Goal: Transaction & Acquisition: Purchase product/service

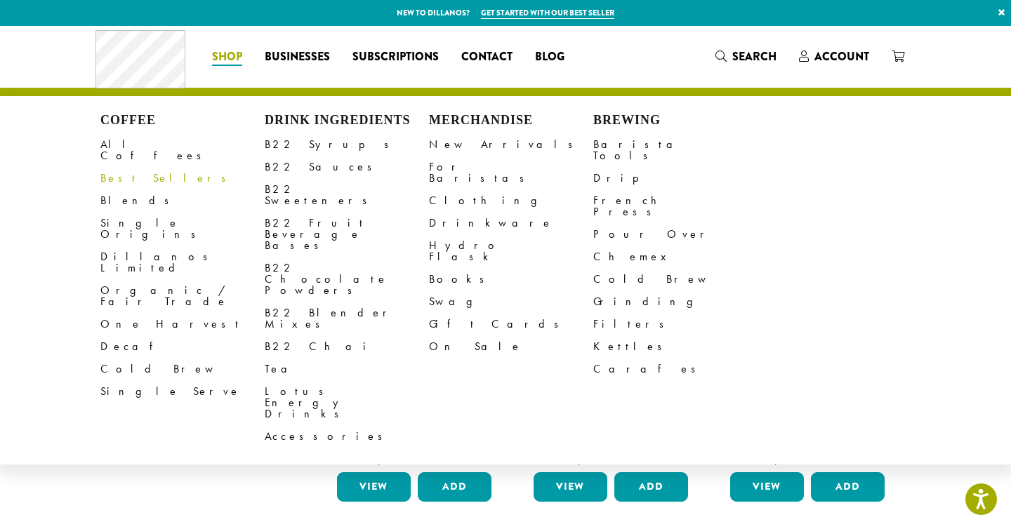
click at [133, 167] on link "Best Sellers" at bounding box center [182, 178] width 164 height 22
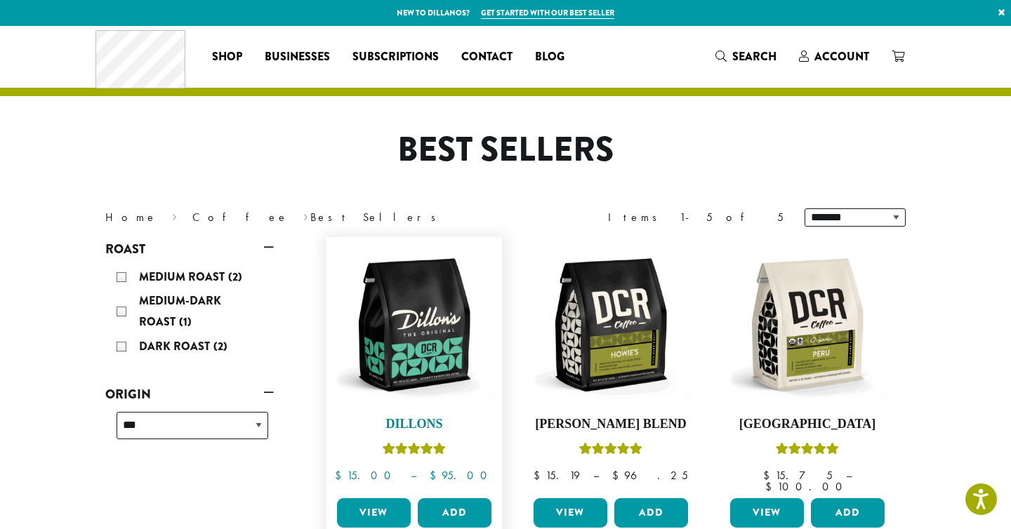
click at [393, 331] on img at bounding box center [413, 324] width 161 height 161
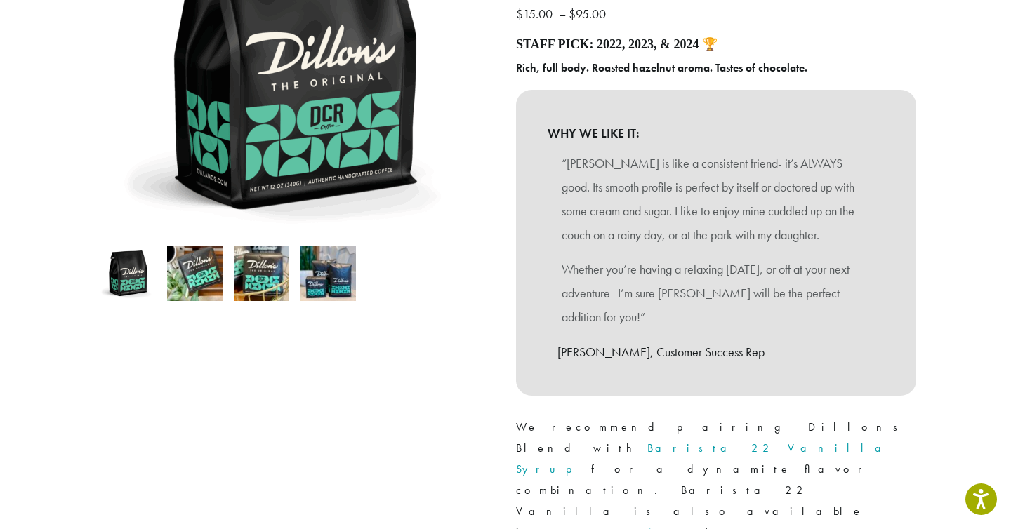
scroll to position [270, 0]
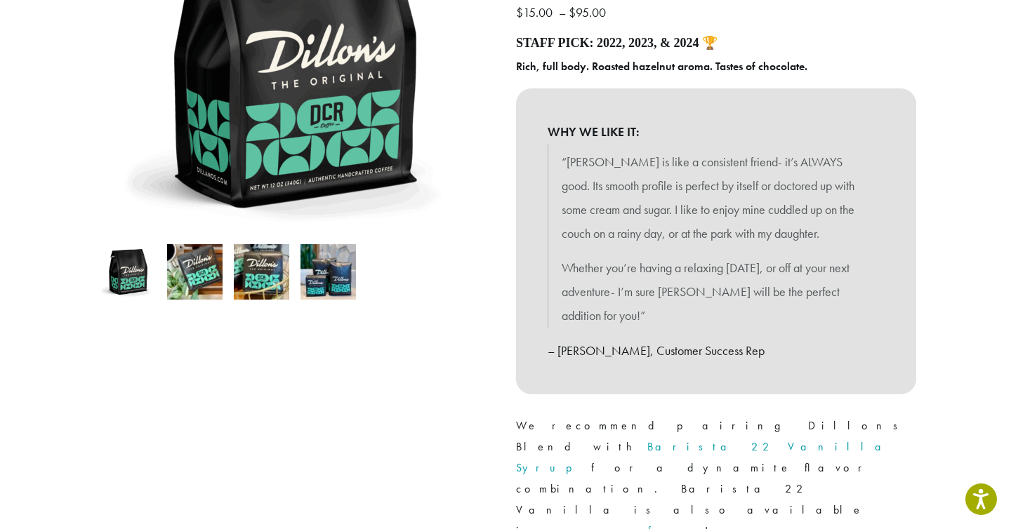
click at [199, 270] on img at bounding box center [194, 271] width 55 height 55
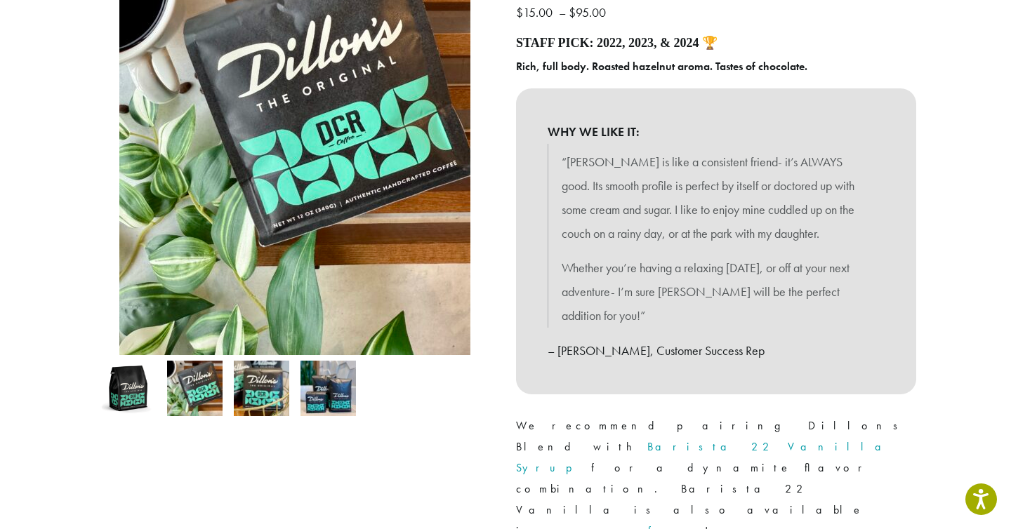
click at [249, 390] on img at bounding box center [261, 388] width 55 height 55
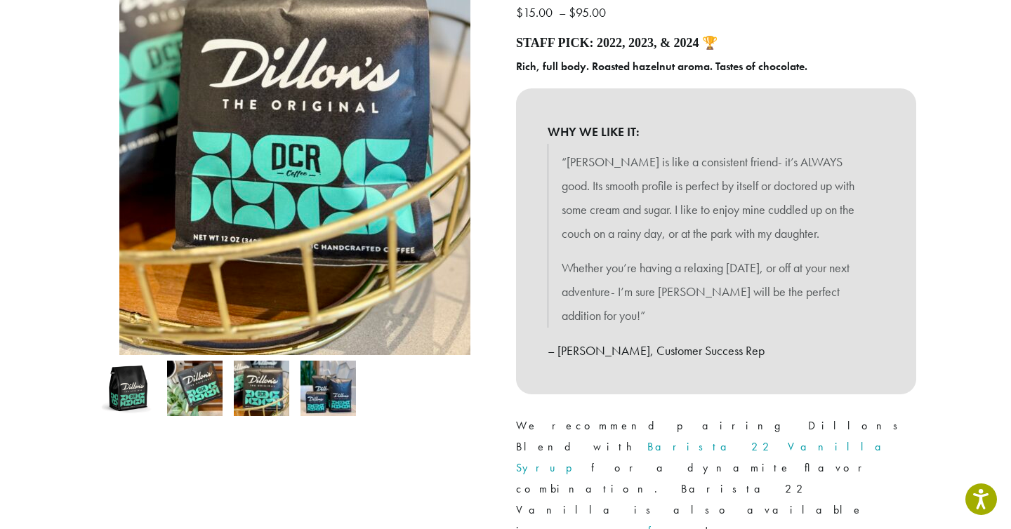
click at [312, 397] on img at bounding box center [327, 388] width 55 height 55
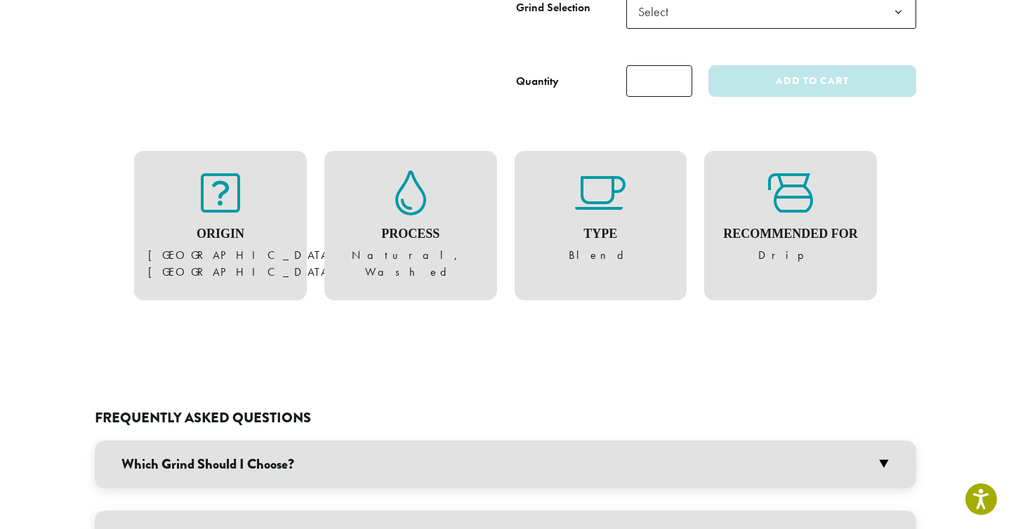
scroll to position [897, 0]
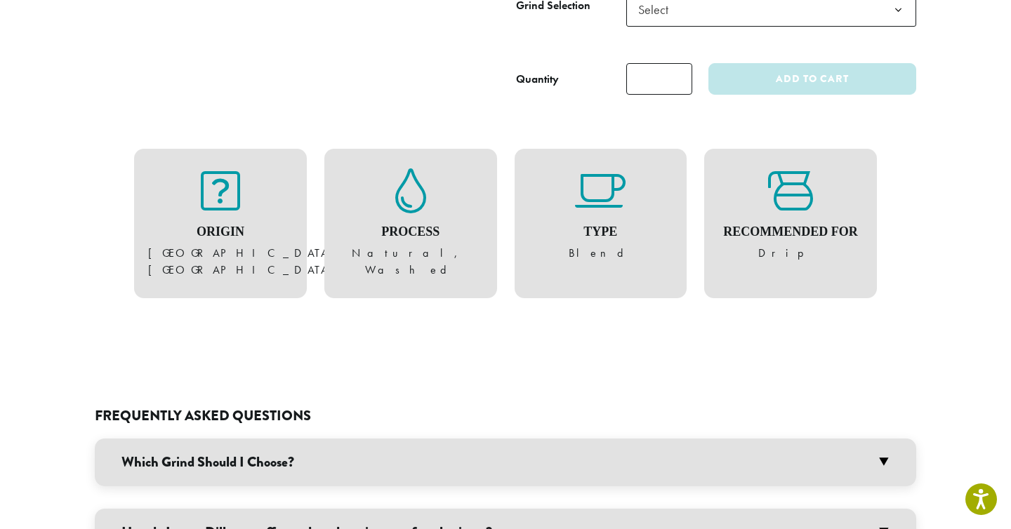
click at [355, 439] on h3 "Which Grind Should I Choose?" at bounding box center [505, 463] width 821 height 48
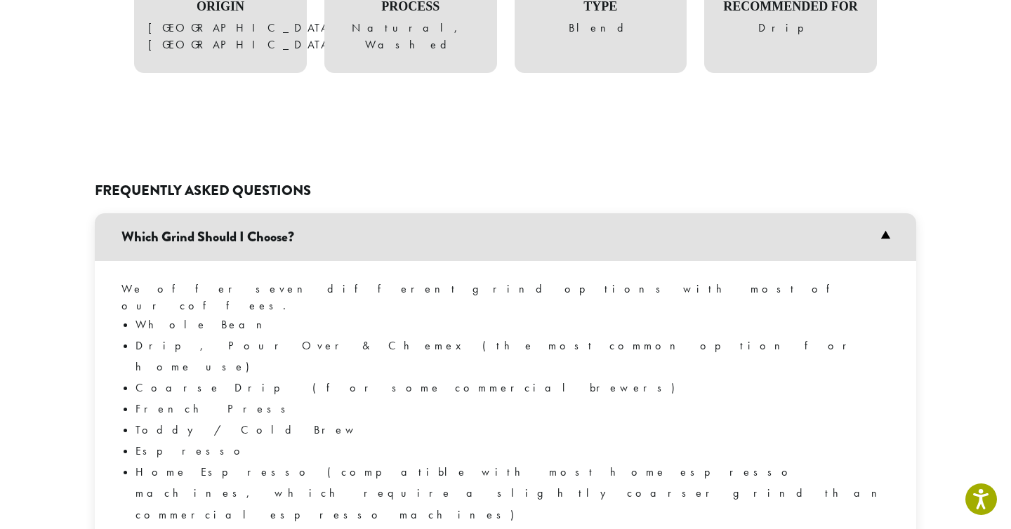
scroll to position [1141, 0]
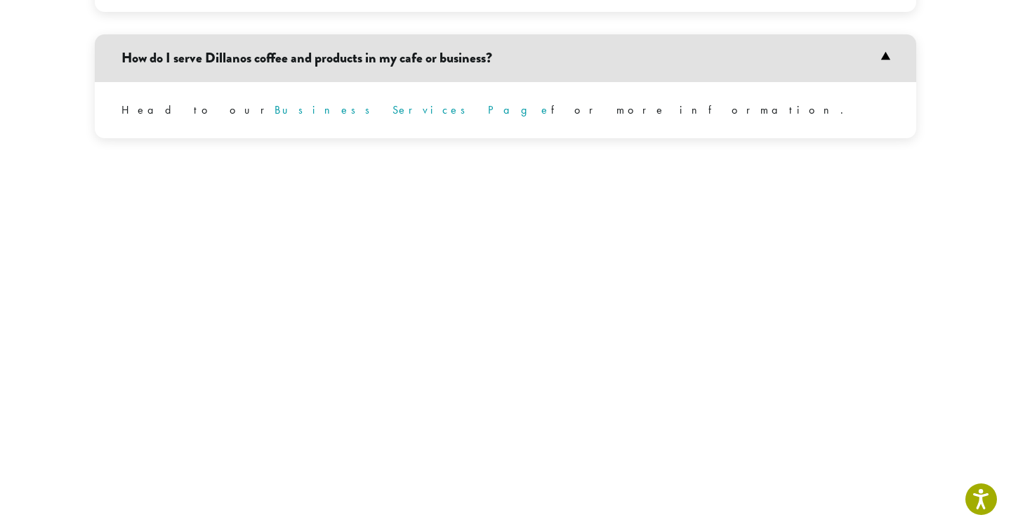
scroll to position [1770, 0]
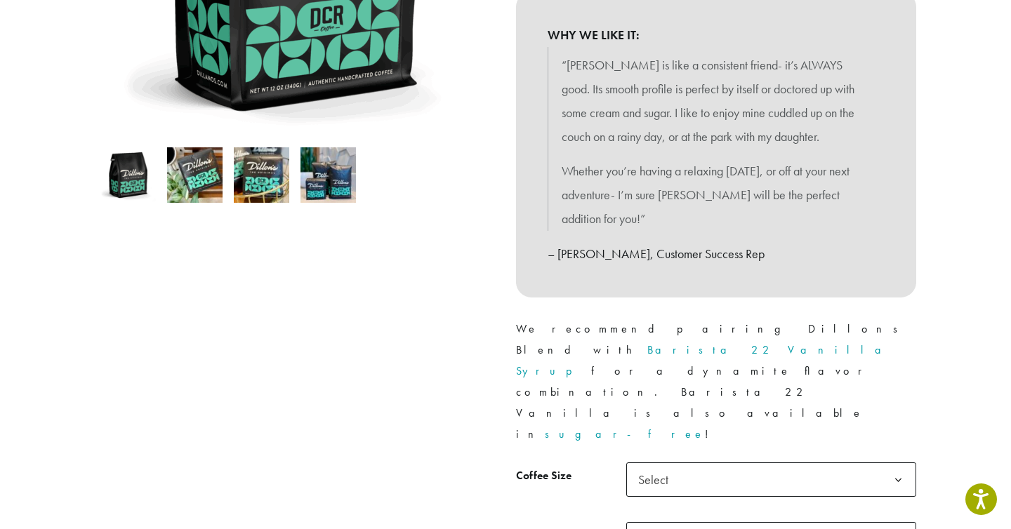
scroll to position [409, 0]
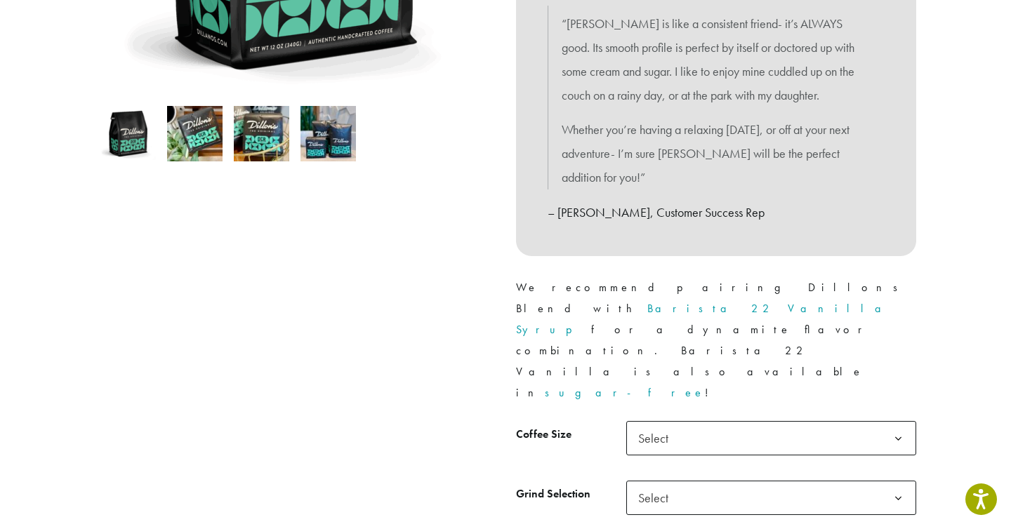
click at [660, 425] on span "Select" at bounding box center [657, 438] width 50 height 27
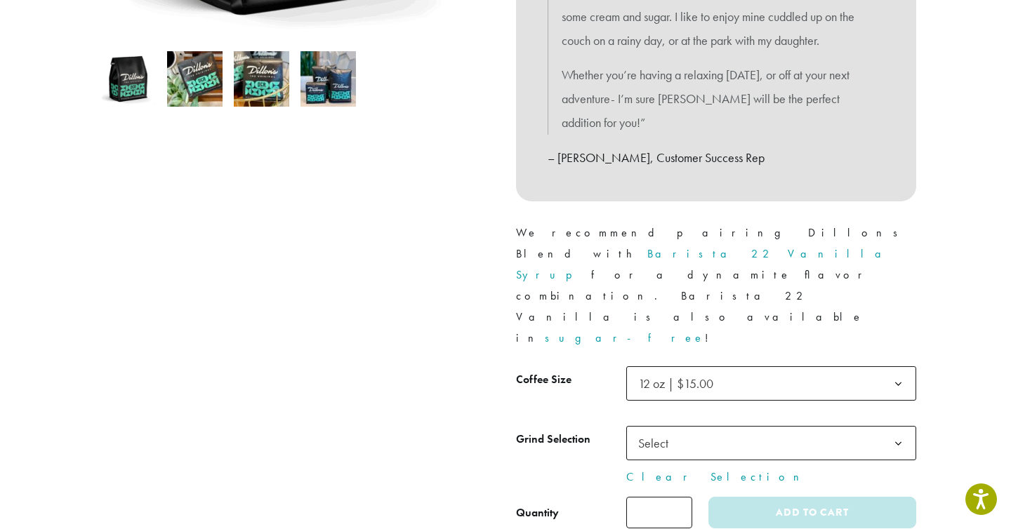
click at [679, 430] on span "Select" at bounding box center [657, 443] width 50 height 27
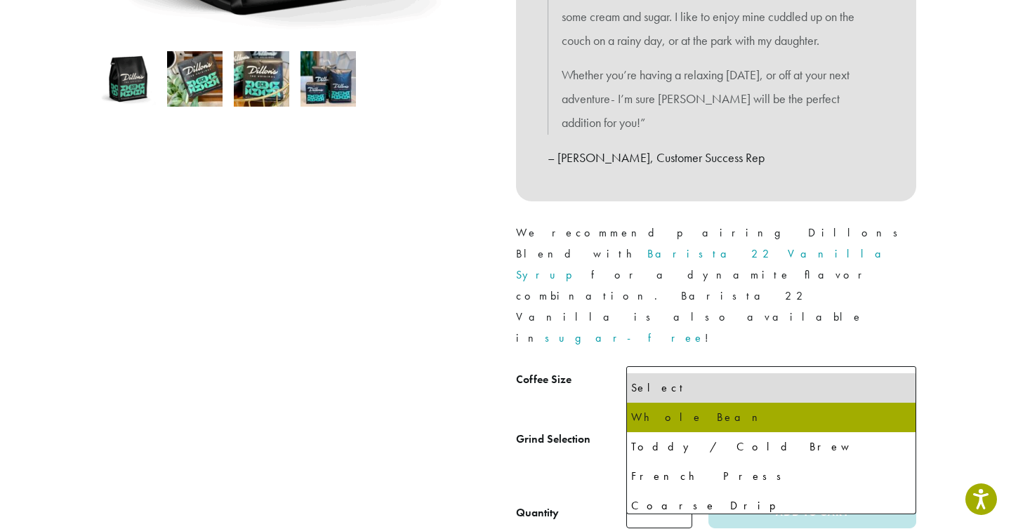
select select "*********"
select select "**********"
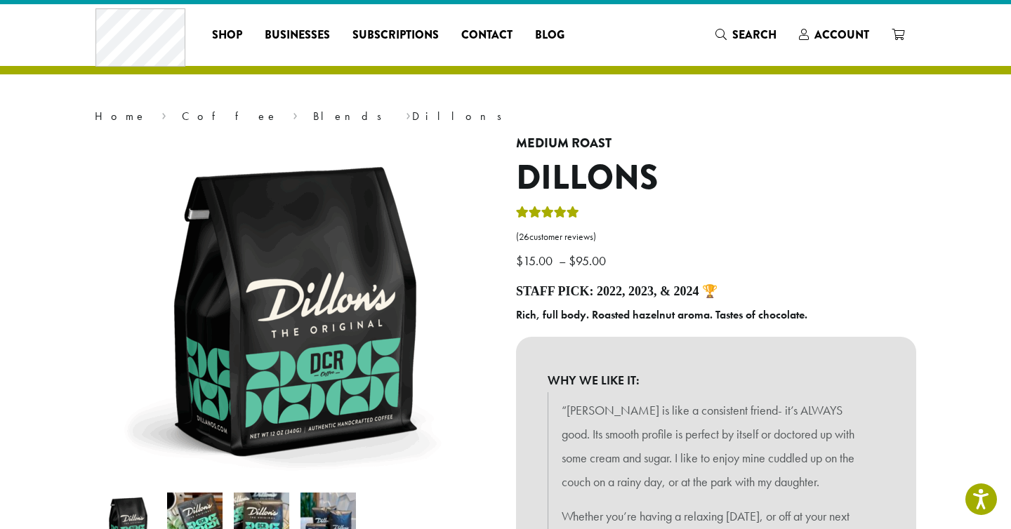
scroll to position [0, 0]
